Goal: Task Accomplishment & Management: Manage account settings

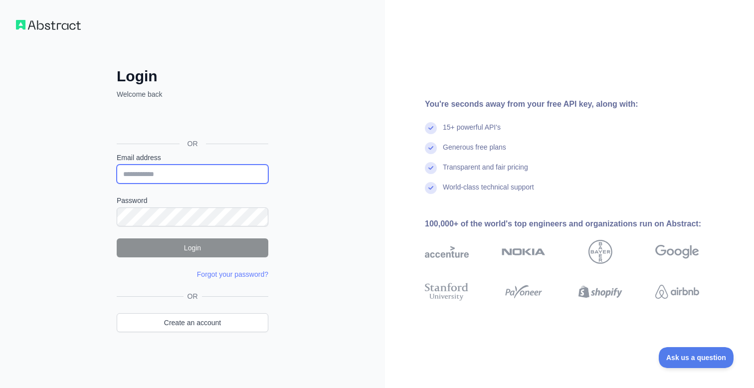
type input "**********"
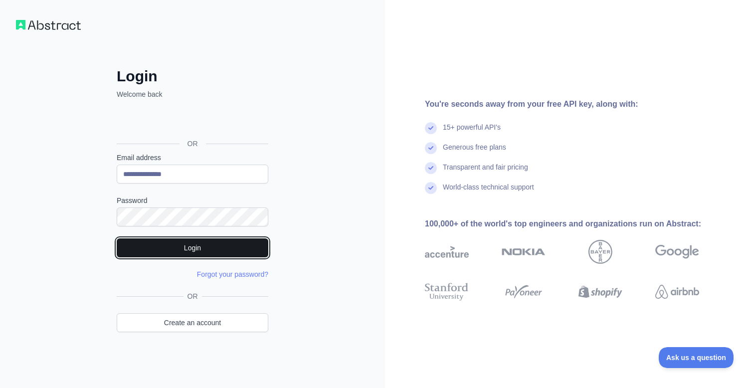
click at [213, 242] on button "Login" at bounding box center [193, 247] width 152 height 19
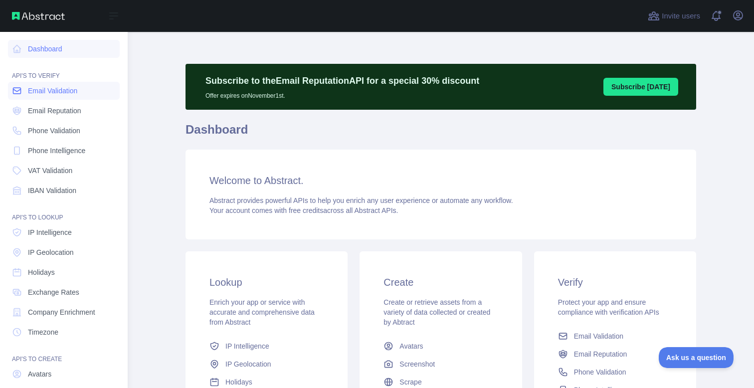
click at [61, 90] on span "Email Validation" at bounding box center [52, 91] width 49 height 10
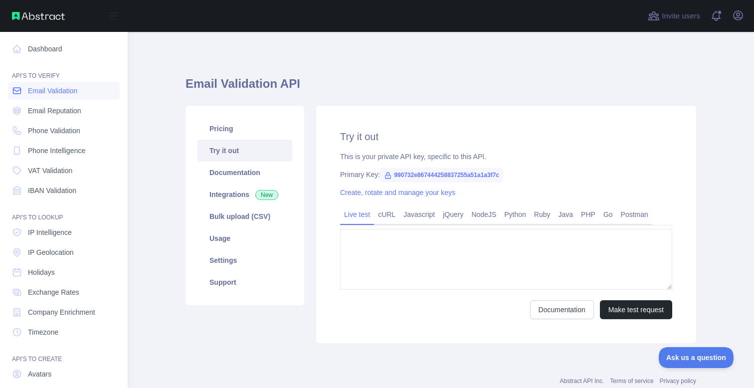
type textarea "**********"
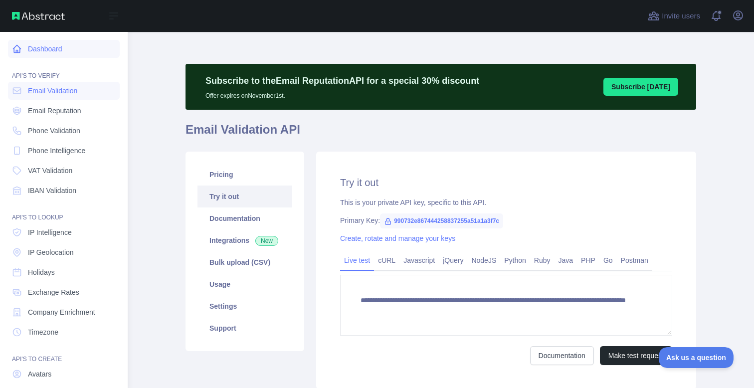
click at [50, 49] on link "Dashboard" at bounding box center [64, 49] width 112 height 18
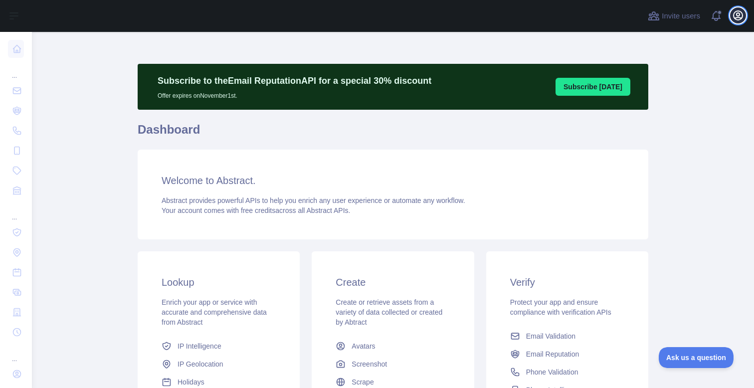
click at [737, 20] on icon "button" at bounding box center [738, 15] width 12 height 12
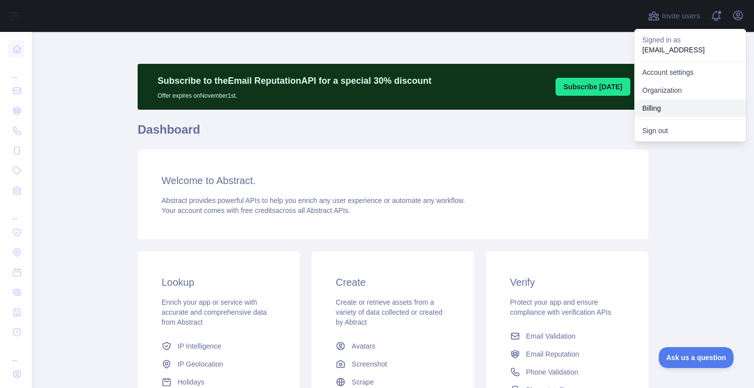
click at [650, 107] on button "Billing" at bounding box center [691, 108] width 112 height 18
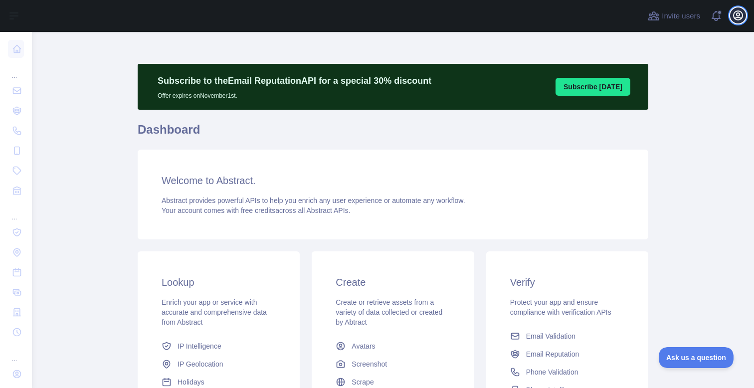
click at [743, 16] on icon "button" at bounding box center [738, 15] width 12 height 12
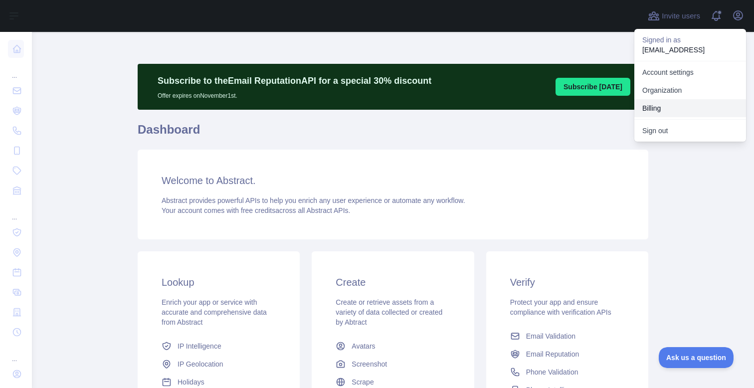
click at [653, 109] on button "Billing" at bounding box center [691, 108] width 112 height 18
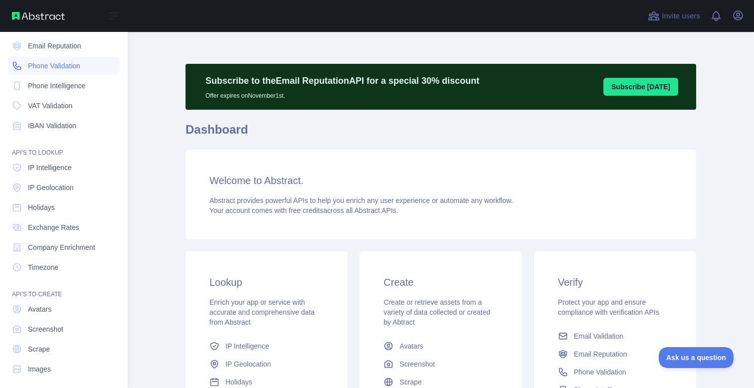
scroll to position [71, 0]
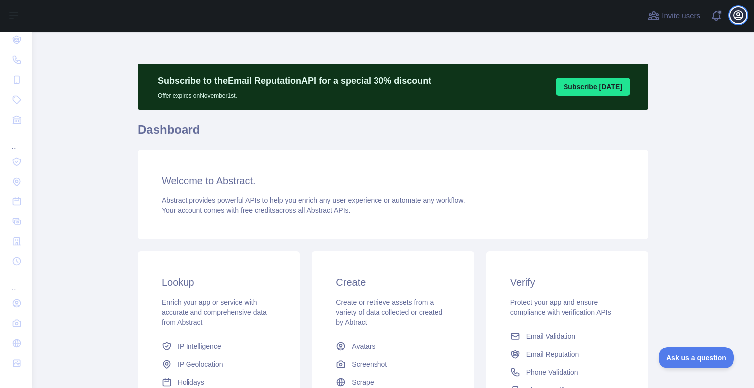
click at [741, 20] on icon "button" at bounding box center [738, 15] width 12 height 12
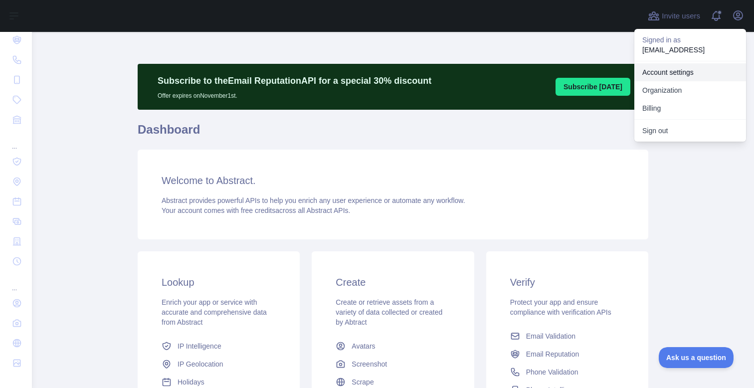
click at [671, 71] on link "Account settings" at bounding box center [691, 72] width 112 height 18
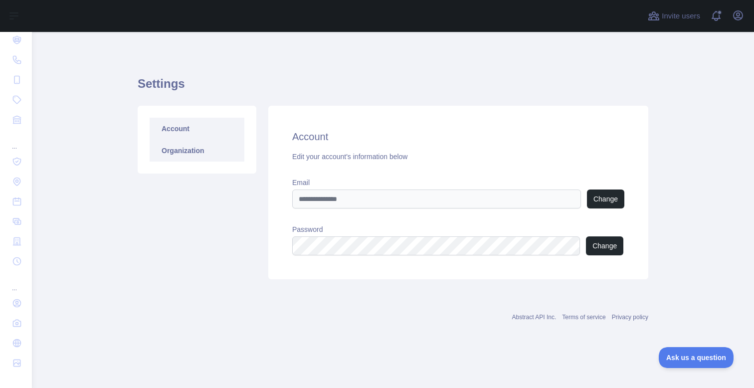
click at [189, 155] on link "Organization" at bounding box center [197, 151] width 95 height 22
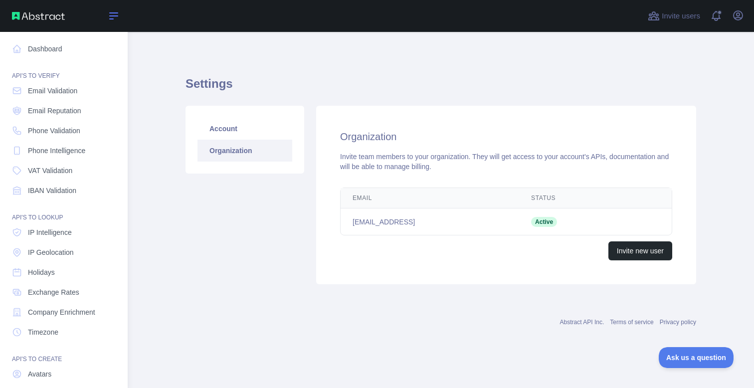
click at [102, 21] on button "Open sidebar" at bounding box center [114, 16] width 28 height 12
click at [648, 106] on div "Organization Invite team members to your organization. They will get access to …" at bounding box center [506, 195] width 380 height 179
click at [693, 354] on span "Ask us a question" at bounding box center [691, 356] width 75 height 7
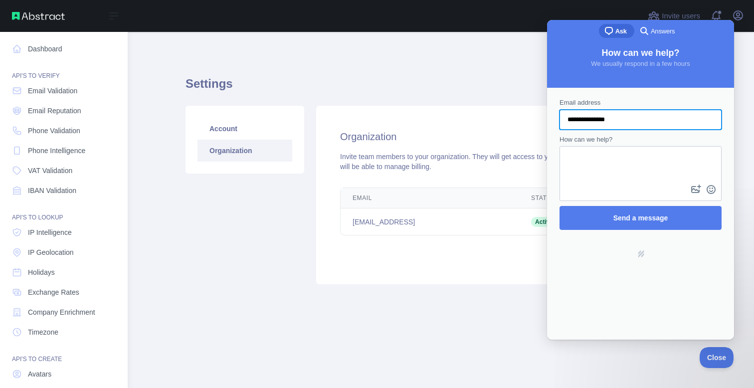
type input "**********"
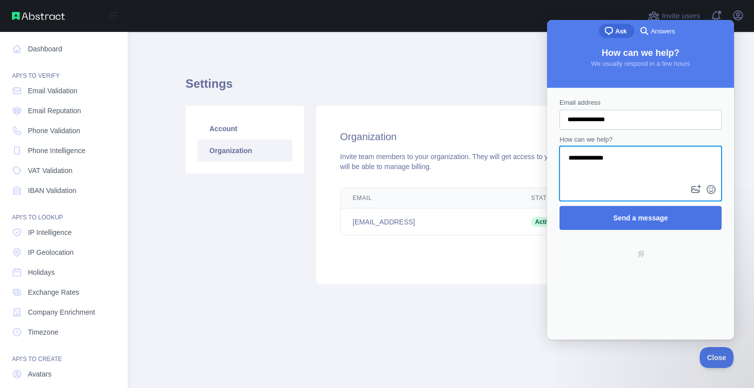
type textarea "**********"
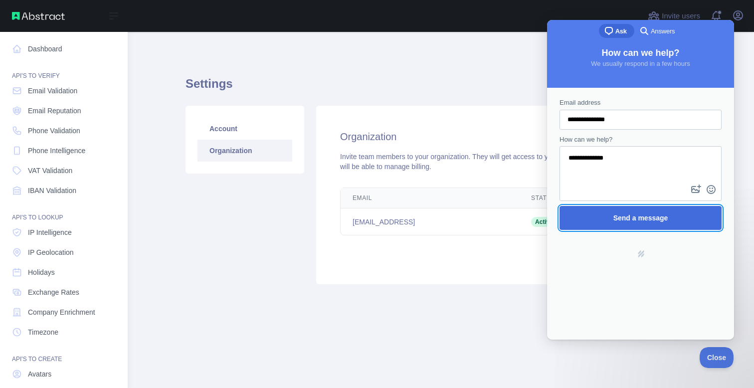
click at [642, 218] on span "Send a message" at bounding box center [641, 218] width 55 height 8
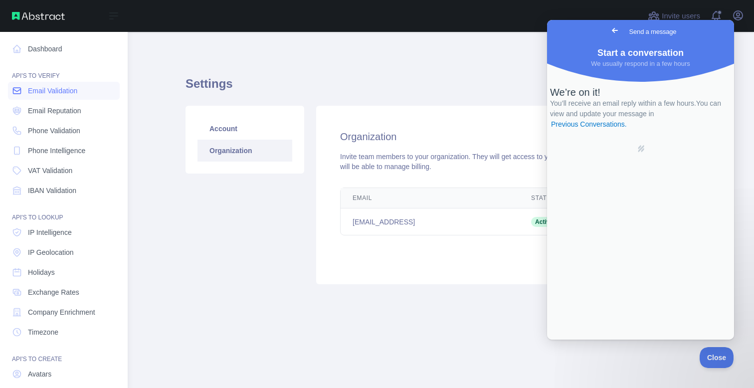
click at [65, 94] on span "Email Validation" at bounding box center [52, 91] width 49 height 10
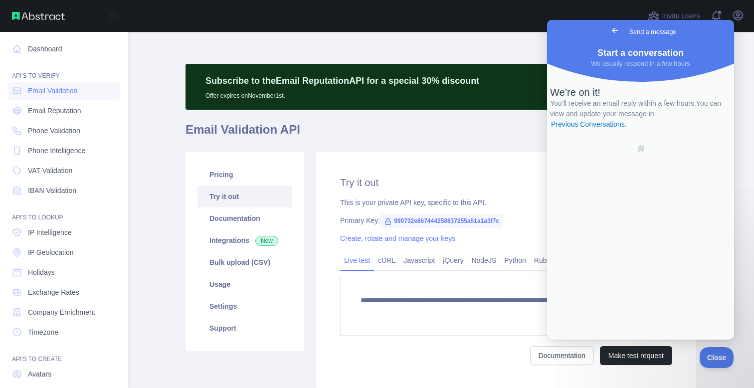
click at [609, 30] on span "Go back" at bounding box center [615, 30] width 12 height 12
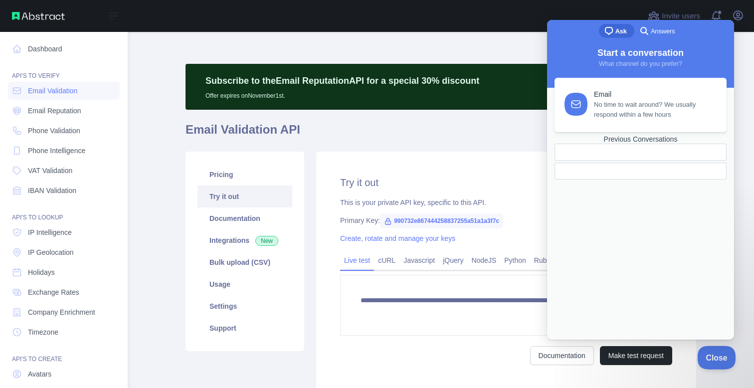
click at [716, 361] on button "Close" at bounding box center [715, 356] width 34 height 21
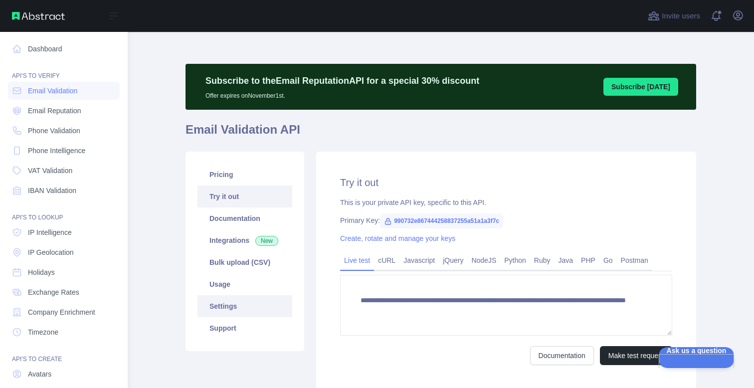
click at [228, 309] on link "Settings" at bounding box center [245, 306] width 95 height 22
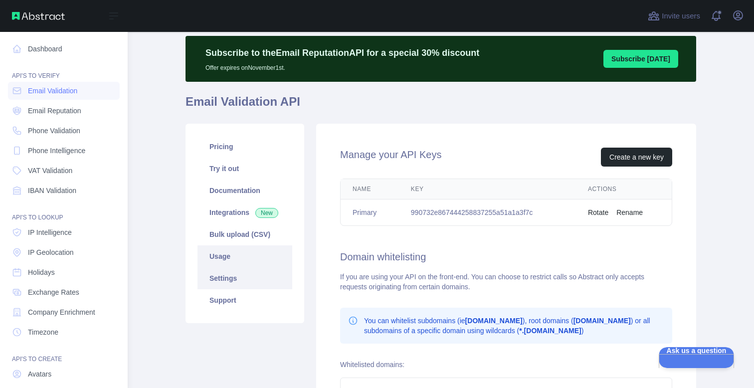
scroll to position [41, 0]
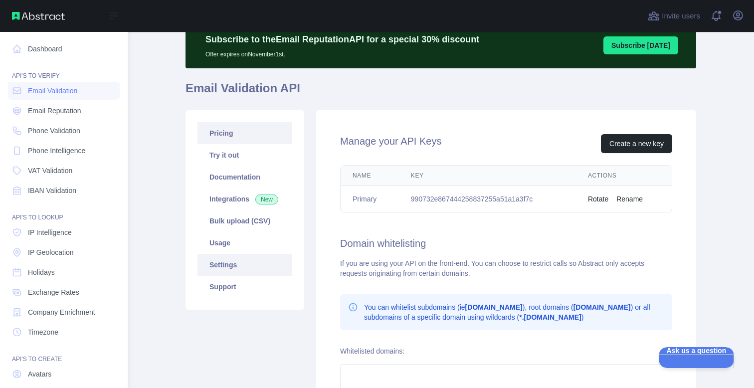
click at [232, 132] on link "Pricing" at bounding box center [245, 133] width 95 height 22
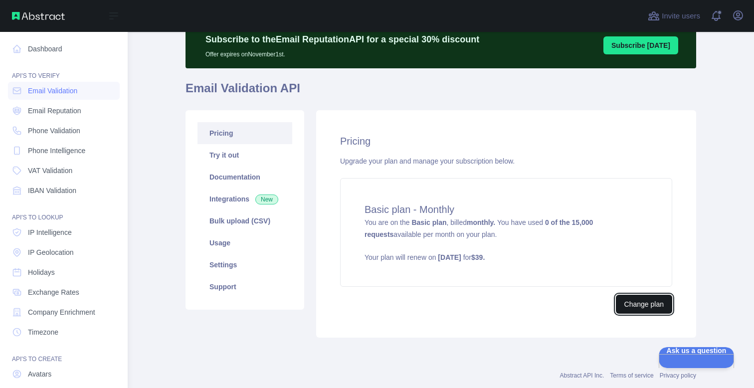
click at [647, 306] on button "Change plan" at bounding box center [644, 304] width 56 height 19
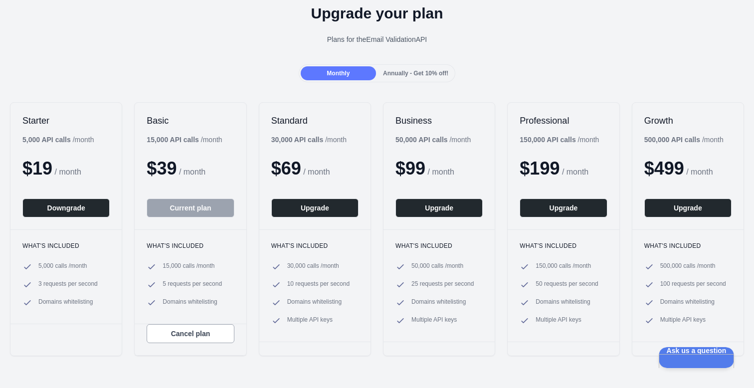
scroll to position [69, 0]
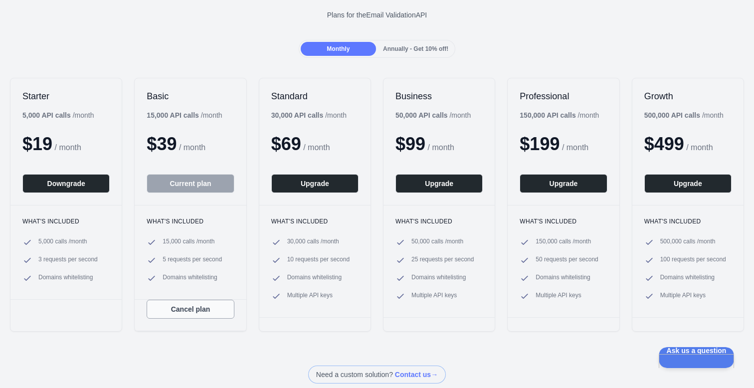
click at [180, 304] on button "Cancel plan" at bounding box center [190, 309] width 87 height 19
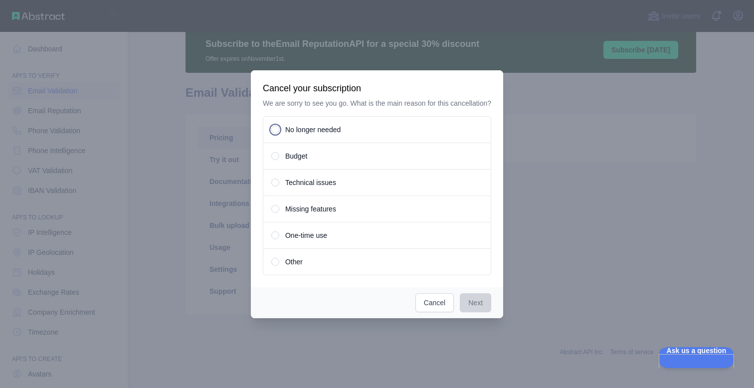
click at [280, 137] on div "No longer needed" at bounding box center [377, 129] width 229 height 27
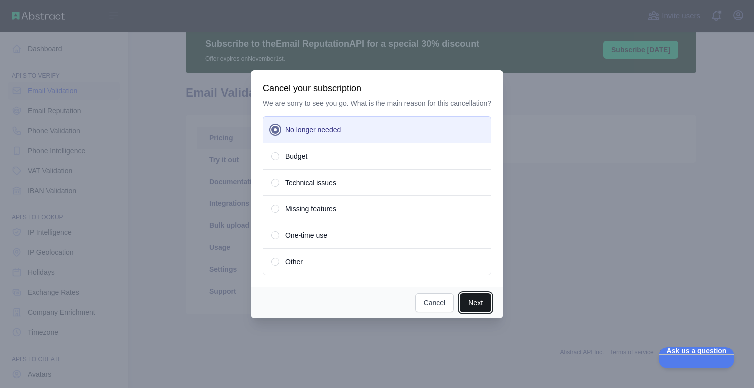
click at [477, 310] on button "Next" at bounding box center [475, 302] width 31 height 19
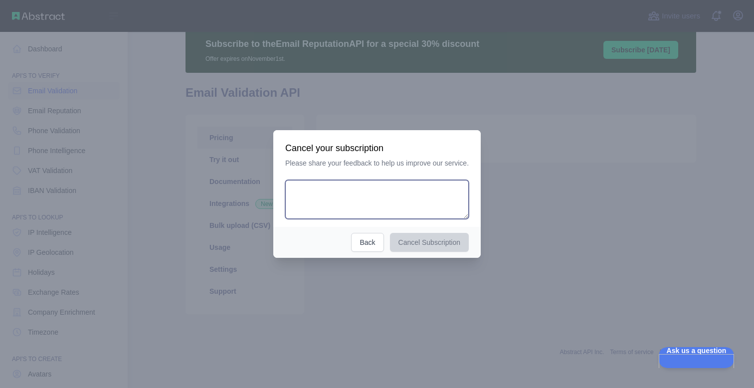
click at [419, 189] on textarea at bounding box center [377, 199] width 184 height 39
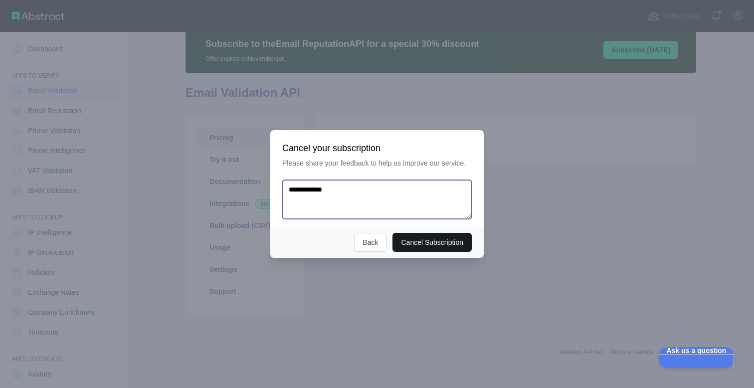
type textarea "**********"
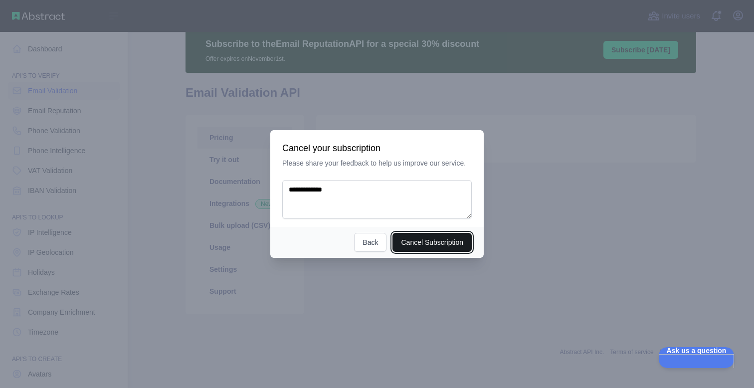
click at [457, 244] on button "Cancel Subscription" at bounding box center [432, 242] width 79 height 19
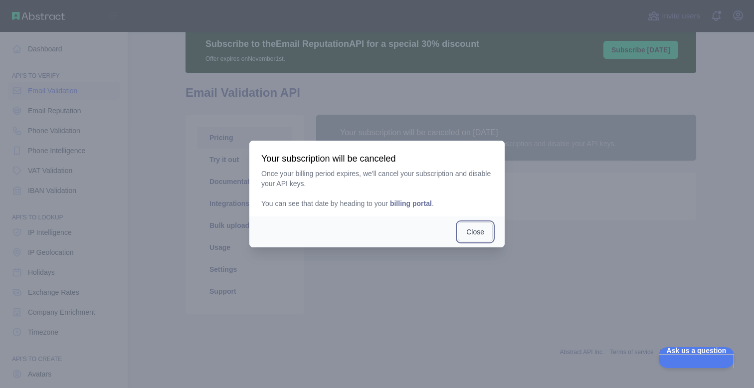
click at [482, 237] on button "Close" at bounding box center [475, 232] width 35 height 19
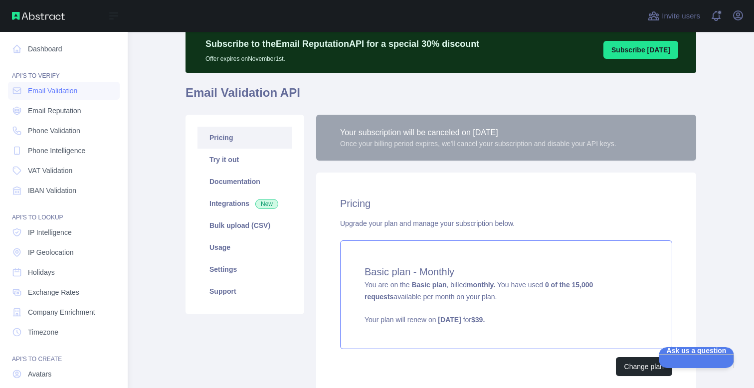
click at [490, 299] on div "Basic plan - Monthly You are on the Basic plan , billed monthly. You have used …" at bounding box center [506, 294] width 332 height 109
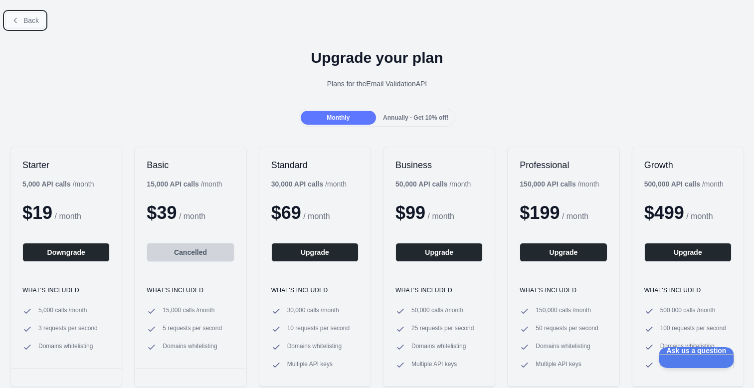
click at [19, 20] on button "Back" at bounding box center [25, 20] width 40 height 17
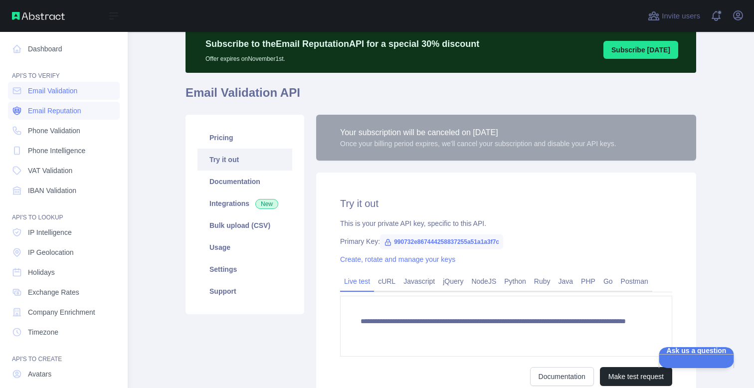
click at [64, 111] on span "Email Reputation" at bounding box center [54, 111] width 53 height 10
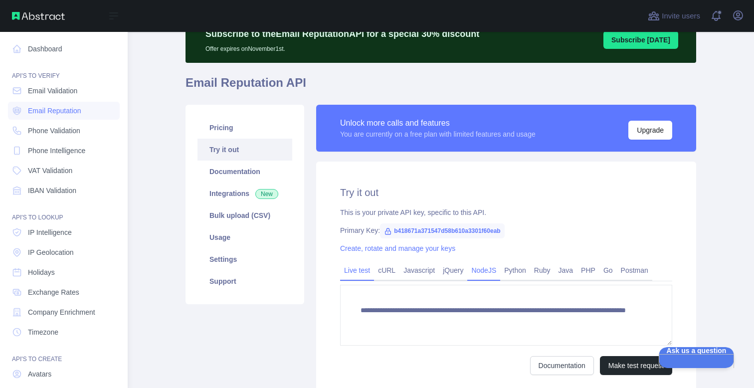
scroll to position [51, 0]
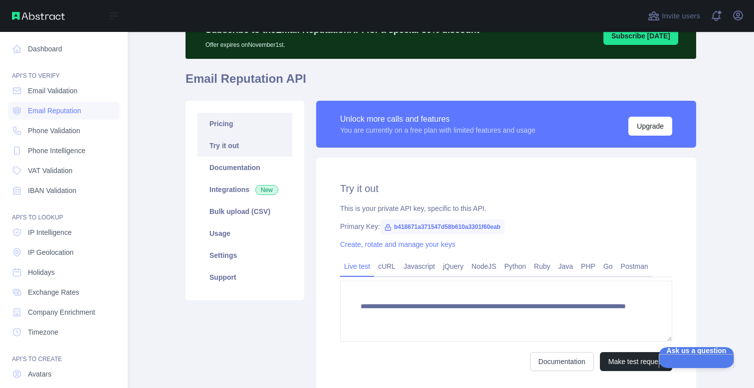
click at [217, 128] on link "Pricing" at bounding box center [245, 124] width 95 height 22
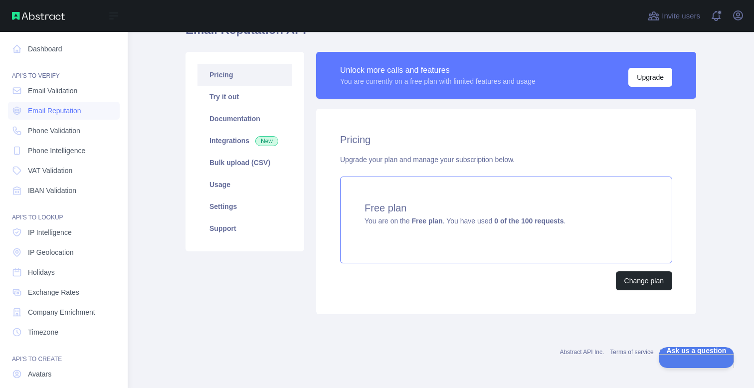
click at [544, 237] on div "Free plan You are on the Free plan . You have used 0 of the 100 requests ." at bounding box center [506, 220] width 332 height 87
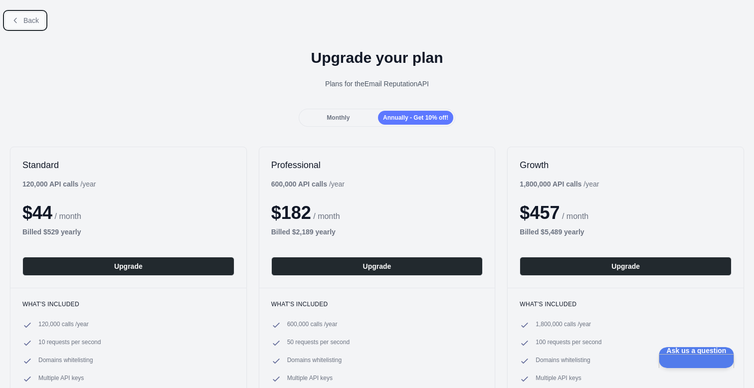
click at [15, 14] on button "Back" at bounding box center [25, 20] width 40 height 17
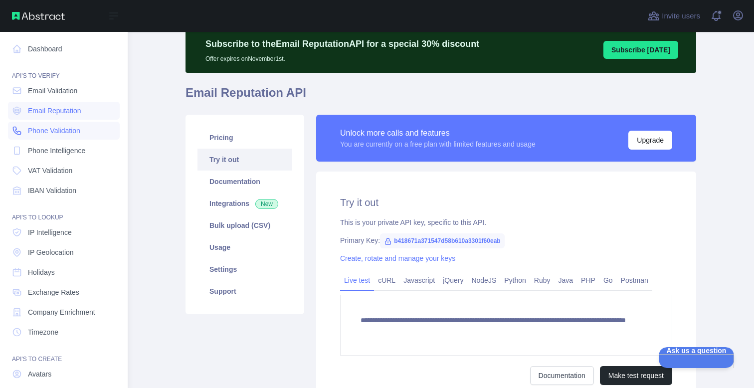
click at [52, 126] on span "Phone Validation" at bounding box center [54, 131] width 52 height 10
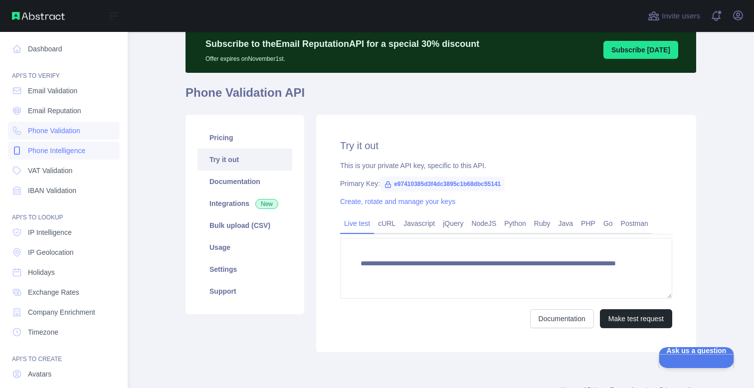
click at [85, 147] on span "Phone Intelligence" at bounding box center [56, 151] width 57 height 10
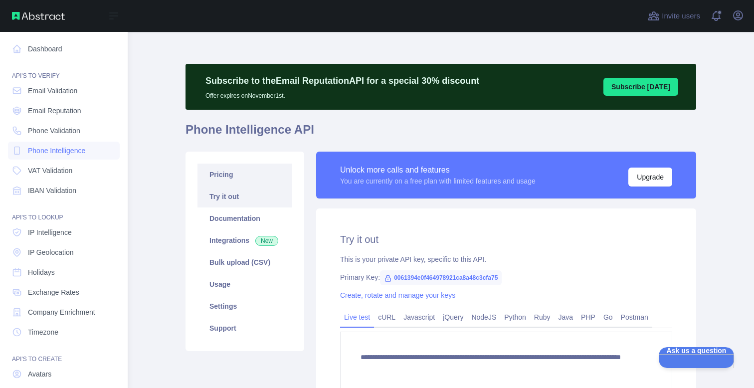
click at [236, 174] on link "Pricing" at bounding box center [245, 175] width 95 height 22
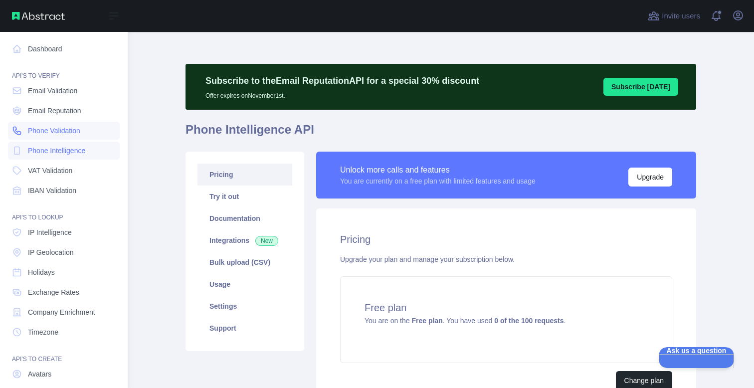
click at [60, 132] on span "Phone Validation" at bounding box center [54, 131] width 52 height 10
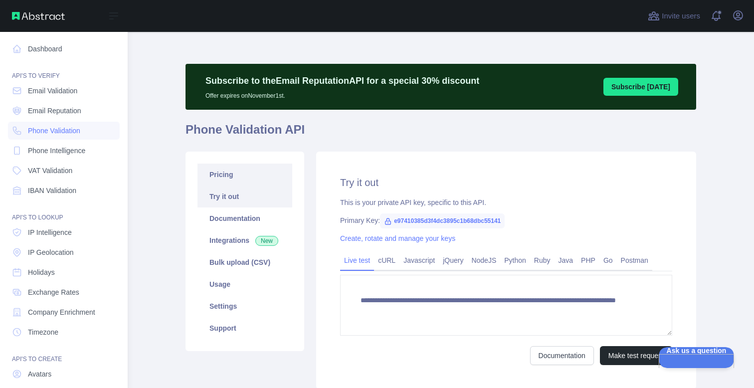
click at [223, 177] on link "Pricing" at bounding box center [245, 175] width 95 height 22
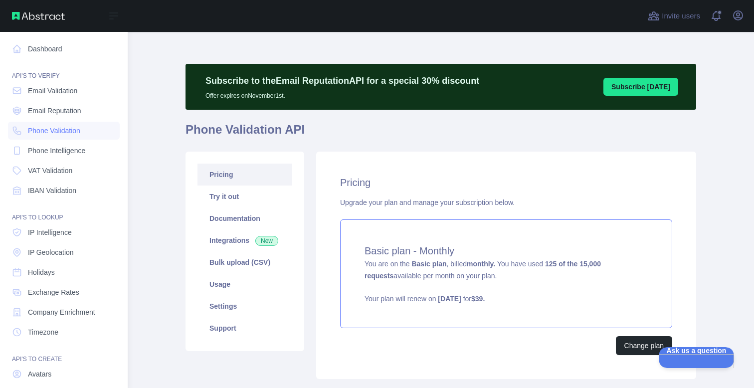
click at [433, 259] on div "Basic plan - Monthly You are on the Basic plan , billed monthly. You have used …" at bounding box center [506, 274] width 332 height 109
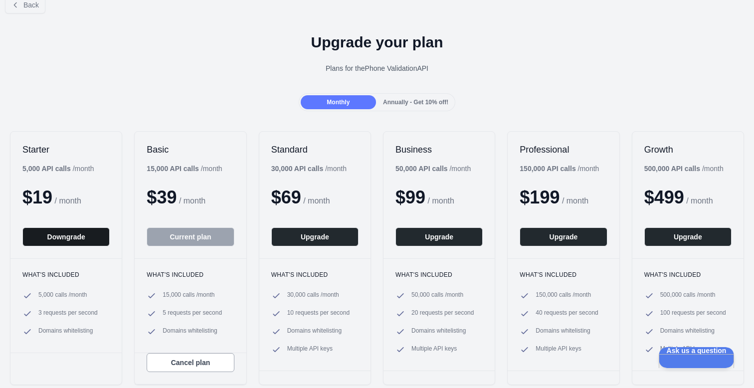
scroll to position [16, 0]
click at [76, 234] on button "Downgrade" at bounding box center [65, 236] width 87 height 19
